Goal: Information Seeking & Learning: Learn about a topic

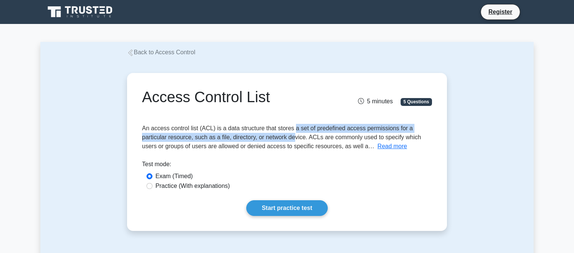
drag, startPoint x: 293, startPoint y: 131, endPoint x: 293, endPoint y: 137, distance: 6.0
click at [293, 137] on span "An access control list (ACL) is a data structure that stores a set of predefine…" at bounding box center [281, 137] width 279 height 24
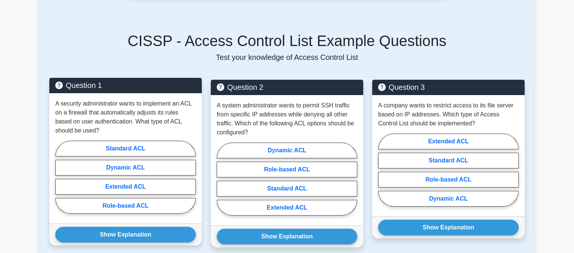
scroll to position [276, 0]
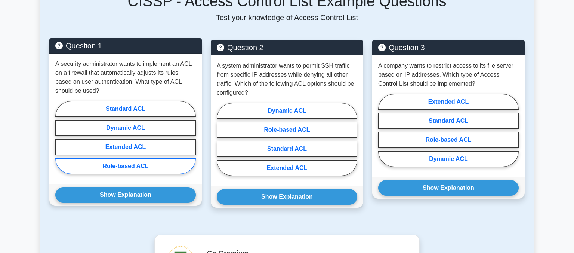
click at [117, 167] on label "Role-based ACL" at bounding box center [125, 166] width 140 height 16
click at [60, 142] on input "Role-based ACL" at bounding box center [57, 139] width 5 height 5
radio input "true"
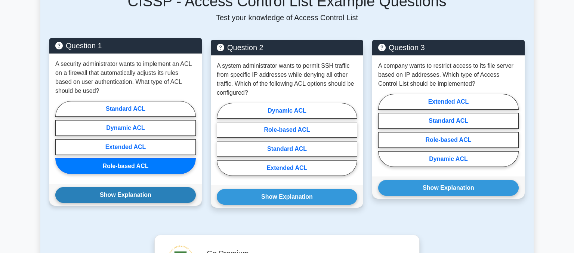
click at [109, 193] on button "Show Explanation" at bounding box center [125, 195] width 140 height 16
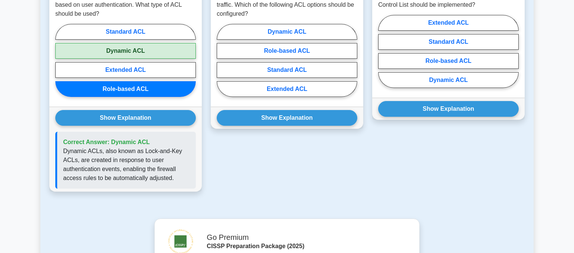
scroll to position [315, 0]
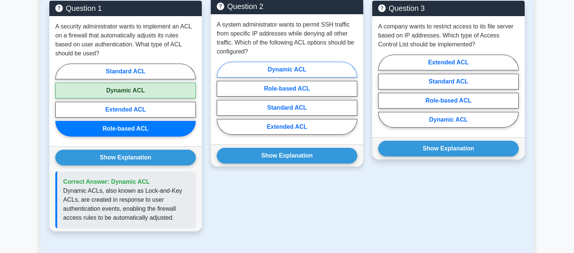
click at [287, 71] on label "Dynamic ACL" at bounding box center [287, 70] width 140 height 16
click at [222, 98] on input "Dynamic ACL" at bounding box center [219, 100] width 5 height 5
radio input "true"
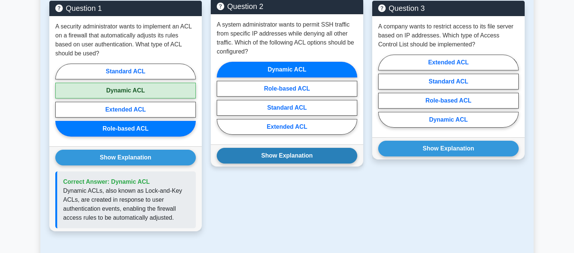
click at [279, 151] on button "Show Explanation" at bounding box center [287, 156] width 140 height 16
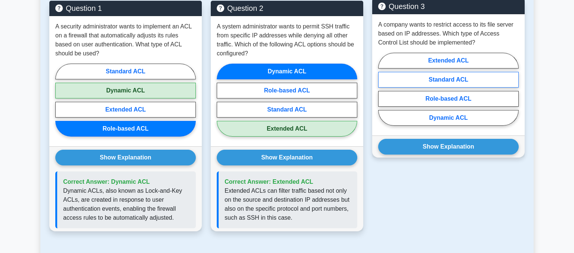
click at [414, 80] on label "Standard ACL" at bounding box center [448, 80] width 140 height 16
click at [383, 89] on input "Standard ACL" at bounding box center [380, 91] width 5 height 5
radio input "true"
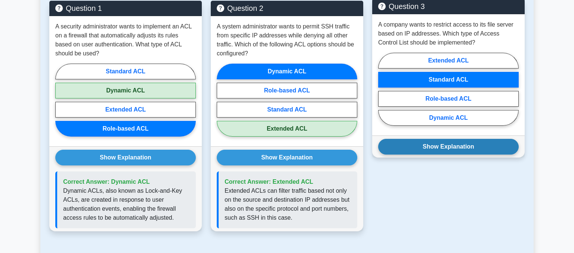
click at [441, 145] on button "Show Explanation" at bounding box center [448, 147] width 140 height 16
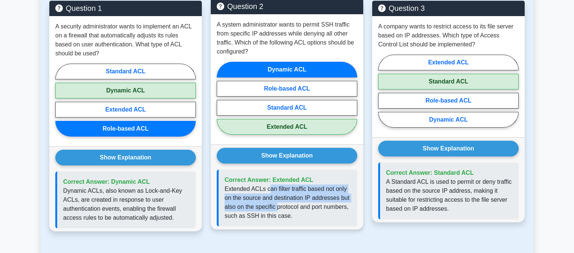
drag, startPoint x: 267, startPoint y: 191, endPoint x: 278, endPoint y: 203, distance: 15.9
click at [278, 203] on p "Extended ACLs can filter traffic based not only on the source and destination I…" at bounding box center [288, 202] width 127 height 36
click at [283, 200] on p "Extended ACLs can filter traffic based not only on the source and destination I…" at bounding box center [288, 202] width 127 height 36
